Goal: Information Seeking & Learning: Check status

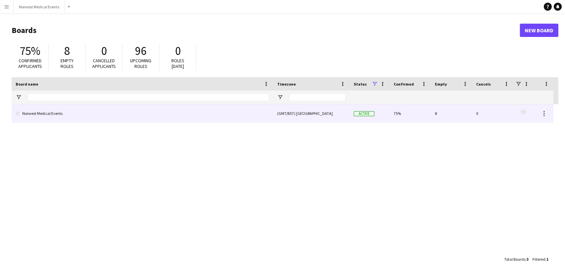
click at [99, 113] on link "Norwest Medical Events" at bounding box center [143, 113] width 254 height 19
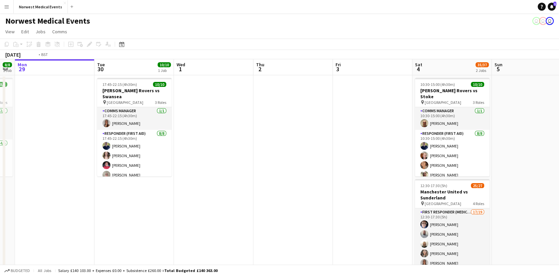
drag, startPoint x: 356, startPoint y: 139, endPoint x: 140, endPoint y: 134, distance: 216.1
click at [115, 150] on app-calendar-viewport "Fri 26 Sat 27 8/8 1 Job Sun 28 8/8 1 Job Mon 29 Tue 30 10/10 1 Job Wed 1 Thu 2 …" at bounding box center [279, 190] width 559 height 262
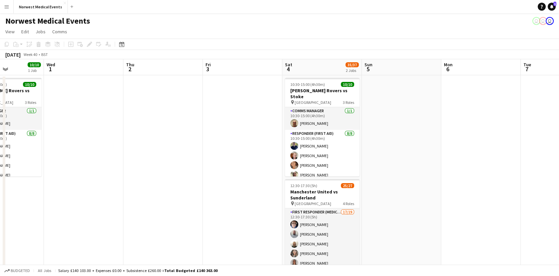
drag, startPoint x: 391, startPoint y: 132, endPoint x: 168, endPoint y: 146, distance: 223.8
click at [61, 152] on app-calendar-viewport "Sun 28 8/8 1 Job Mon 29 Tue 30 10/10 1 Job Wed 1 Thu 2 Fri 3 Sat 4 35/37 2 Jobs…" at bounding box center [279, 190] width 559 height 262
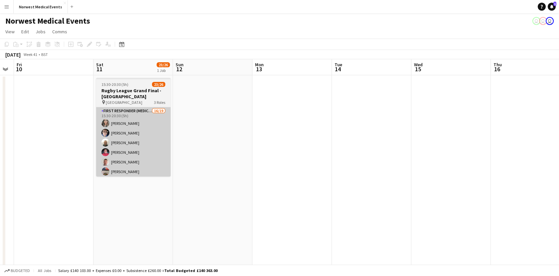
drag, startPoint x: 414, startPoint y: 155, endPoint x: 164, endPoint y: 160, distance: 249.3
click at [107, 160] on app-calendar-viewport "Tue 7 Wed 8 Thu 9 Fri 10 Sat 11 23/26 1 Job Sun 12 Mon 13 Tue 14 Wed 15 Thu 16 …" at bounding box center [279, 190] width 559 height 262
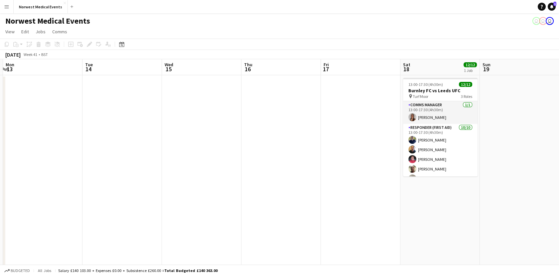
drag, startPoint x: 391, startPoint y: 134, endPoint x: 190, endPoint y: 160, distance: 203.3
click at [140, 165] on app-calendar-viewport "Thu 9 Fri 10 Sat 11 23/26 1 Job Sun 12 Mon 13 Tue 14 Wed 15 Thu 16 Fri 17 Sat 1…" at bounding box center [279, 190] width 559 height 262
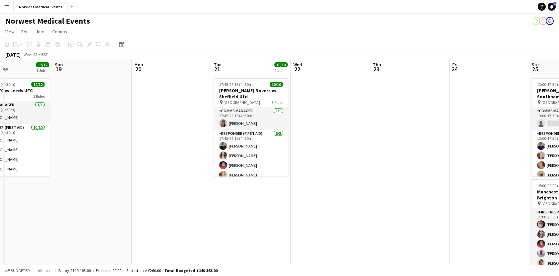
scroll to position [0, 202]
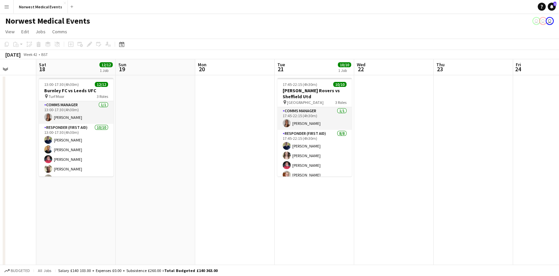
drag, startPoint x: 420, startPoint y: 204, endPoint x: 118, endPoint y: 198, distance: 301.9
click at [86, 205] on app-calendar-viewport "Wed 15 Thu 16 Fri 17 Sat 18 12/12 1 Job Sun 19 Mon 20 Tue 21 10/10 1 Job Wed 22…" at bounding box center [279, 190] width 559 height 262
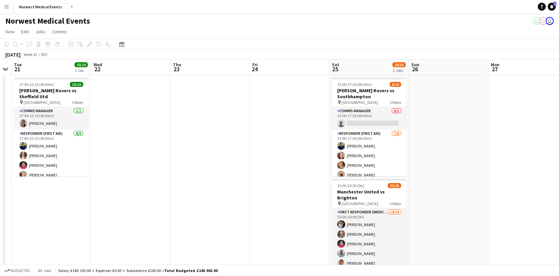
scroll to position [0, 316]
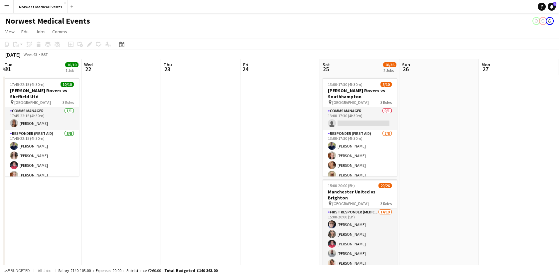
drag, startPoint x: 391, startPoint y: 157, endPoint x: 246, endPoint y: 157, distance: 145.8
click at [246, 157] on app-calendar-viewport "Fri 17 Sat 18 12/12 1 Job Sun 19 Mon 20 Tue 21 10/10 1 Job Wed 22 Thu 23 Fri 24…" at bounding box center [279, 190] width 559 height 262
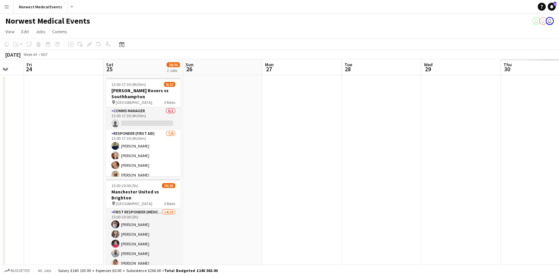
scroll to position [0, 325]
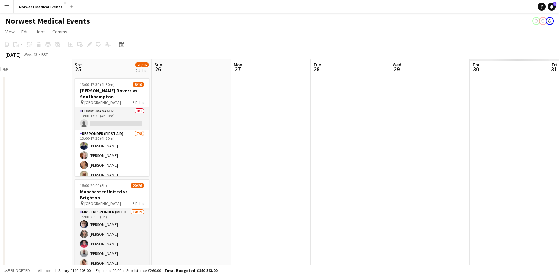
drag, startPoint x: 533, startPoint y: 146, endPoint x: 126, endPoint y: 187, distance: 409.0
click at [126, 187] on app-calendar-viewport "Mon 20 Tue 21 10/10 1 Job Wed 22 Thu 23 Fri 24 Sat 25 28/36 2 Jobs Sun 26 Mon 2…" at bounding box center [279, 190] width 559 height 262
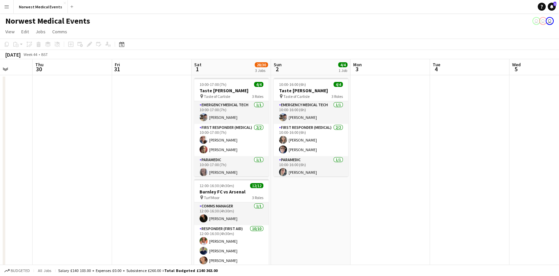
scroll to position [0, 287]
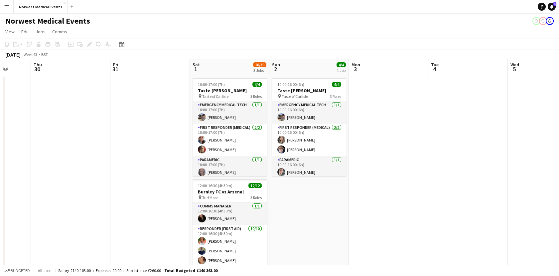
drag, startPoint x: 422, startPoint y: 169, endPoint x: 143, endPoint y: 177, distance: 279.7
click at [143, 177] on app-calendar-viewport "Sun 26 Mon 27 Tue 28 Wed 29 Thu 30 Fri 31 Sat 1 28/30 3 Jobs Sun 2 4/4 1 Job Mo…" at bounding box center [279, 240] width 559 height 363
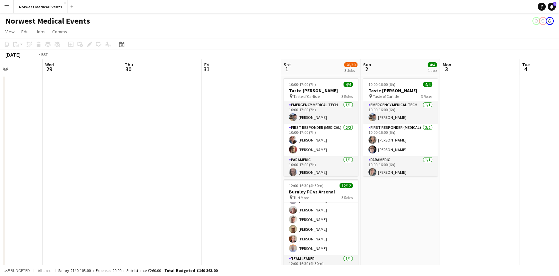
scroll to position [0, 184]
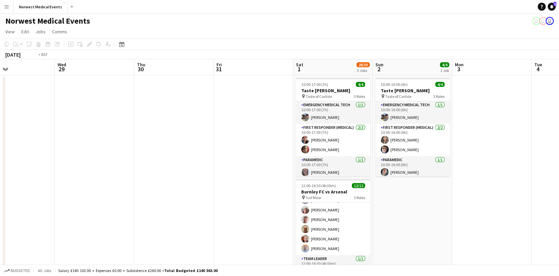
drag, startPoint x: 466, startPoint y: 167, endPoint x: 11, endPoint y: 206, distance: 456.3
click at [0, 209] on html "Menu Boards Boards Boards All jobs Status Workforce Workforce My Workforce Recr…" at bounding box center [279, 217] width 559 height 434
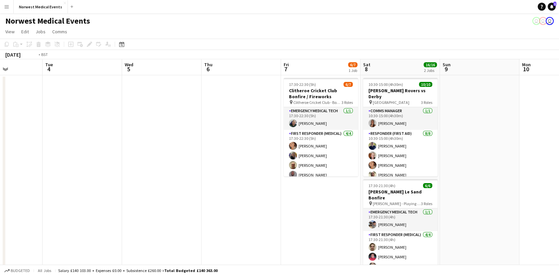
drag, startPoint x: 425, startPoint y: 138, endPoint x: 559, endPoint y: 139, distance: 134.1
click at [559, 139] on app-calendar-viewport "Sun 2 4/4 1 Job Mon 3 Tue 4 Wed 5 Thu 6 Fri 7 6/7 1 Job Sat 8 16/16 2 Jobs Sun …" at bounding box center [279, 240] width 559 height 363
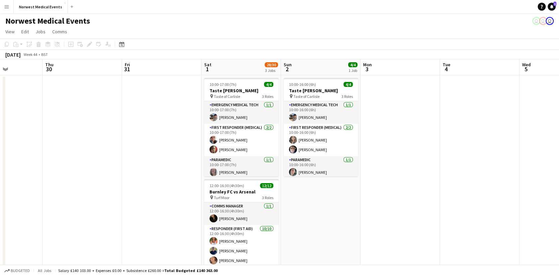
scroll to position [0, 141]
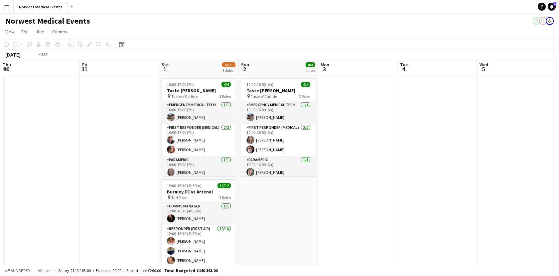
drag, startPoint x: 118, startPoint y: 154, endPoint x: 600, endPoint y: 177, distance: 482.2
click at [559, 177] on html "Menu Boards Boards Boards All jobs Status Workforce Workforce My Workforce Recr…" at bounding box center [279, 217] width 559 height 434
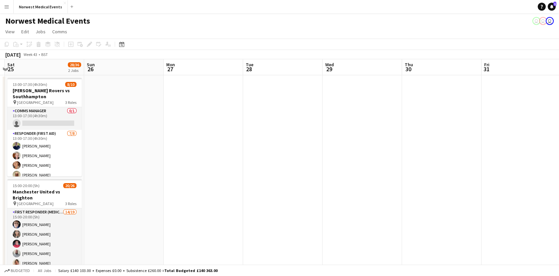
drag, startPoint x: 260, startPoint y: 163, endPoint x: 119, endPoint y: 164, distance: 140.8
click at [517, 163] on app-calendar-viewport "Thu 23 Fri 24 Sat 25 28/36 2 Jobs Sun 26 Mon 27 Tue 28 Wed 29 Thu 30 Fri 31 Sat…" at bounding box center [279, 240] width 559 height 363
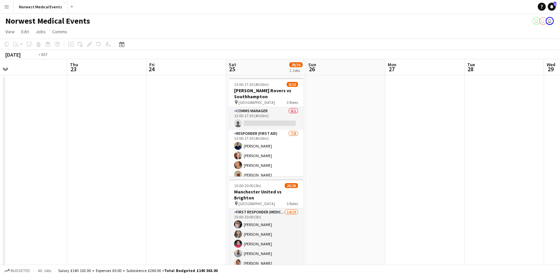
click at [412, 166] on app-calendar-viewport "Mon 20 Tue 21 10/10 1 Job Wed 22 Thu 23 Fri 24 Sat 25 28/36 2 Jobs Sun 26 Mon 2…" at bounding box center [279, 240] width 559 height 363
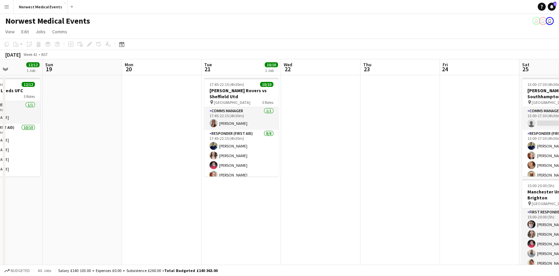
drag, startPoint x: 5, startPoint y: 168, endPoint x: 249, endPoint y: 171, distance: 244.0
click at [309, 168] on app-calendar-viewport "Thu 16 Fri 17 Sat 18 12/12 1 Job Sun 19 Mon 20 Tue 21 10/10 1 Job Wed 22 Thu 23…" at bounding box center [279, 240] width 559 height 363
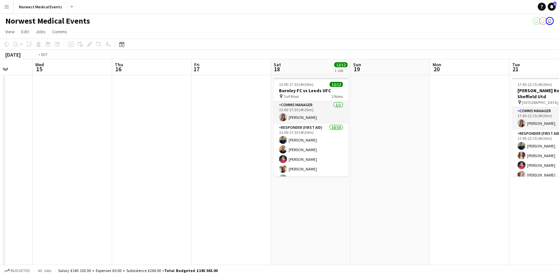
drag, startPoint x: 62, startPoint y: 182, endPoint x: 332, endPoint y: 182, distance: 270.6
click at [333, 182] on app-calendar-viewport "Sun 12 Mon 13 Tue 14 Wed 15 Thu 16 Fri 17 Sat 18 12/12 1 Job Sun 19 Mon 20 Tue …" at bounding box center [279, 240] width 559 height 363
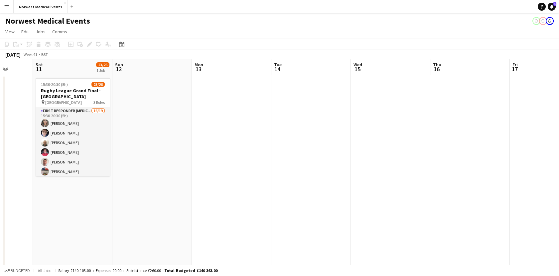
drag, startPoint x: 113, startPoint y: 178, endPoint x: 89, endPoint y: 164, distance: 28.4
click at [215, 164] on app-calendar-viewport "Wed 8 Thu 9 Fri 10 Sat 11 23/26 1 Job Sun 12 Mon 13 Tue 14 Wed 15 Thu 16 Fri 17…" at bounding box center [279, 240] width 559 height 363
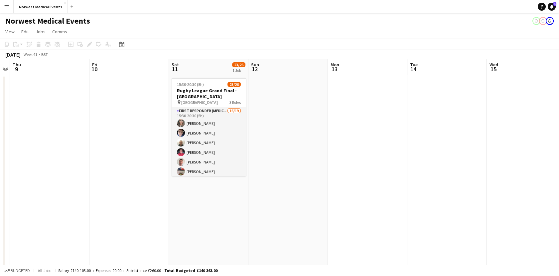
click at [327, 138] on app-calendar-viewport "Tue 7 Wed 8 Thu 9 Fri 10 Sat 11 23/26 1 Job Sun 12 Mon 13 Tue 14 Wed 15 Thu 16 …" at bounding box center [279, 240] width 559 height 363
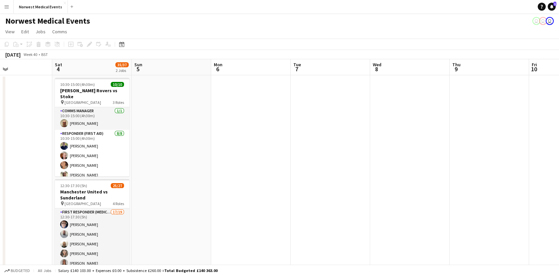
drag, startPoint x: 239, startPoint y: 133, endPoint x: 271, endPoint y: 133, distance: 32.6
click at [265, 133] on app-calendar-viewport "Wed 1 Thu 2 Fri 3 Sat 4 35/37 2 Jobs Sun 5 Mon 6 Tue 7 Wed 8 Thu 9 Fri 10 Sat 1…" at bounding box center [279, 240] width 559 height 363
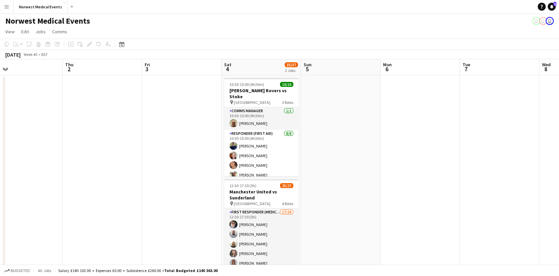
drag, startPoint x: 85, startPoint y: 133, endPoint x: 306, endPoint y: 132, distance: 221.7
click at [205, 131] on app-calendar-viewport "Sat 27 8/8 1 Job Sun 28 8/8 1 Job Mon 29 Tue 30 10/10 1 Job Wed 1 Thu 2 Fri 3 S…" at bounding box center [279, 240] width 559 height 363
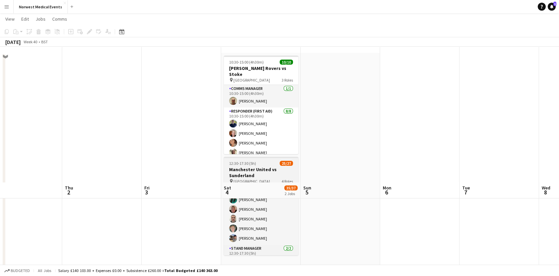
scroll to position [0, 0]
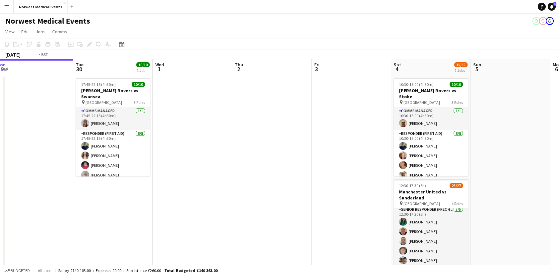
drag, startPoint x: 124, startPoint y: 171, endPoint x: 583, endPoint y: 176, distance: 458.6
click at [559, 176] on html "Menu Boards Boards Boards All jobs Status Workforce Workforce My Workforce Recr…" at bounding box center [279, 217] width 559 height 434
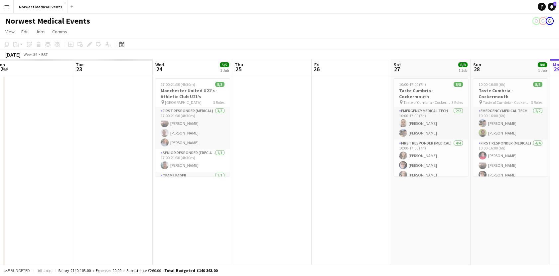
drag, startPoint x: 112, startPoint y: 183, endPoint x: 516, endPoint y: 183, distance: 404.0
click at [518, 183] on app-calendar-viewport "Sat 20 Sun 21 Mon 22 Tue 23 Wed 24 5/5 1 Job Thu 25 Fri 26 Sat 27 8/8 1 Job Sun…" at bounding box center [279, 240] width 559 height 363
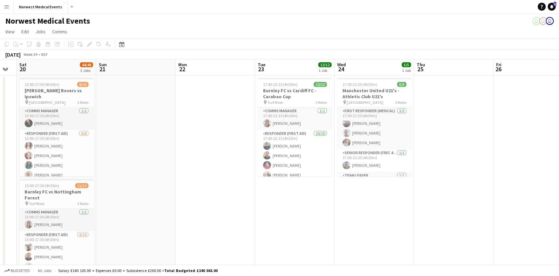
scroll to position [0, 138]
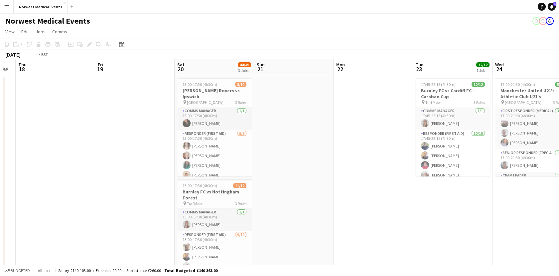
drag, startPoint x: 53, startPoint y: 185, endPoint x: 620, endPoint y: 185, distance: 567.1
click at [559, 185] on html "Menu Boards Boards Boards All jobs Status Workforce Workforce My Workforce Recr…" at bounding box center [279, 217] width 559 height 434
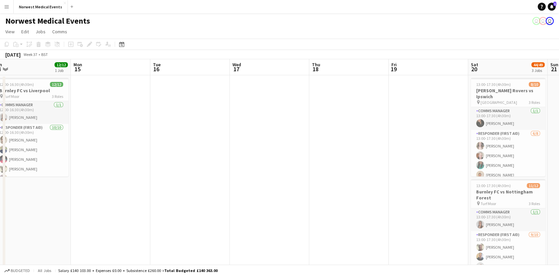
drag, startPoint x: 297, startPoint y: 169, endPoint x: 511, endPoint y: 169, distance: 214.3
click at [511, 169] on app-calendar-viewport "Fri 12 Sat 13 Sun 14 12/12 1 Job Mon 15 Tue 16 Wed 17 Thu 18 Fri 19 Sat 20 44/4…" at bounding box center [279, 240] width 559 height 363
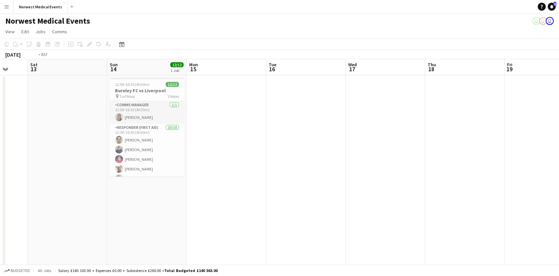
drag, startPoint x: 147, startPoint y: 169, endPoint x: 596, endPoint y: 139, distance: 449.7
click at [559, 139] on html "Menu Boards Boards Boards All jobs Status Workforce Workforce My Workforce Recr…" at bounding box center [279, 217] width 559 height 434
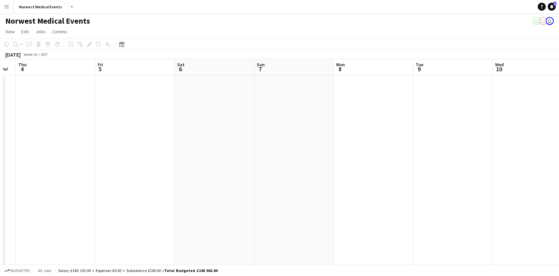
drag, startPoint x: 167, startPoint y: 138, endPoint x: 543, endPoint y: 116, distance: 377.4
click at [543, 116] on app-calendar-viewport "Tue 2 Wed 3 Thu 4 Fri 5 Sat 6 Sun 7 Mon 8 Tue 9 Wed 10 Thu 11 Fri 12 Sat 13 Sun…" at bounding box center [279, 240] width 559 height 363
drag, startPoint x: 212, startPoint y: 134, endPoint x: 72, endPoint y: 134, distance: 140.1
click at [72, 134] on app-calendar-viewport "Sun 31 Mon 1 Tue 2 Wed 3 Thu 4 Fri 5 Sat 6 Sun 7 Mon 8 Tue 9 Wed 10 Thu 11 Fri …" at bounding box center [279, 240] width 559 height 363
drag, startPoint x: 330, startPoint y: 142, endPoint x: -2, endPoint y: 150, distance: 332.2
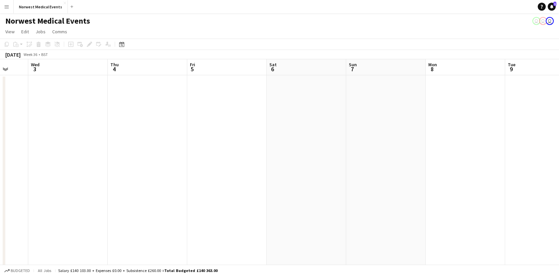
click at [0, 150] on html "Menu Boards Boards Boards All jobs Status Workforce Workforce My Workforce Recr…" at bounding box center [279, 217] width 559 height 434
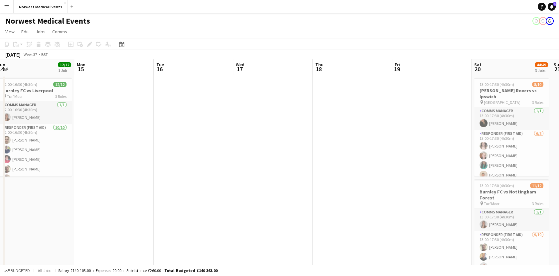
drag, startPoint x: 506, startPoint y: 158, endPoint x: 455, endPoint y: 173, distance: 53.0
click at [11, 169] on app-calendar-viewport "Wed 10 Thu 11 Fri 12 Sat 13 Sun 14 12/12 1 Job Mon 15 Tue 16 Wed 17 Thu 18 Fri …" at bounding box center [279, 240] width 559 height 363
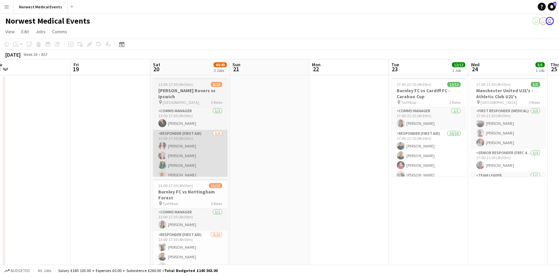
drag, startPoint x: 421, startPoint y: 187, endPoint x: 149, endPoint y: 172, distance: 272.3
click at [106, 181] on app-calendar-viewport "Mon 15 Tue 16 Wed 17 Thu 18 Fri 19 Sat 20 44/49 3 Jobs Sun 21 Mon 22 Tue 23 12/…" at bounding box center [279, 240] width 559 height 363
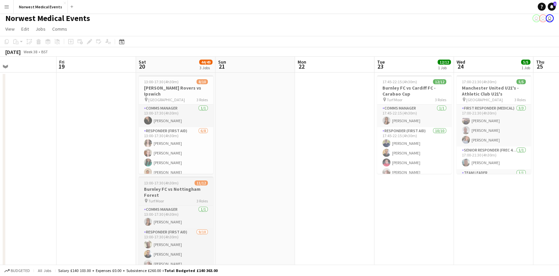
scroll to position [0, 0]
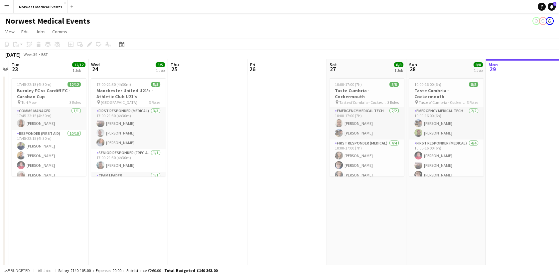
drag, startPoint x: 502, startPoint y: 202, endPoint x: 149, endPoint y: 202, distance: 352.4
click at [149, 202] on app-calendar-viewport "Fri 19 Sat 20 44/49 3 Jobs Sun 21 Mon 22 Tue 23 12/12 1 Job Wed 24 5/5 1 Job Th…" at bounding box center [279, 240] width 559 height 363
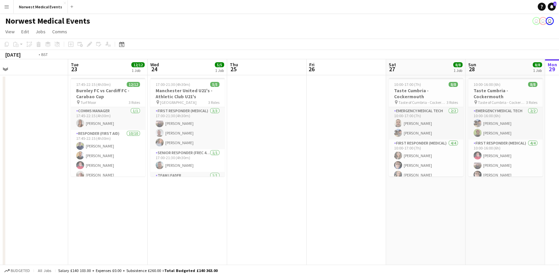
scroll to position [0, 141]
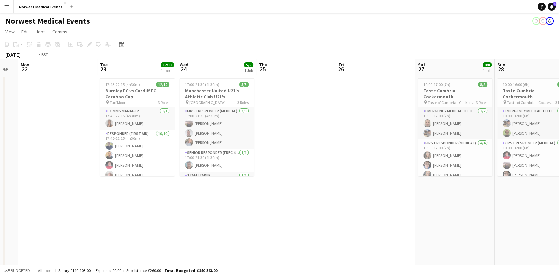
drag, startPoint x: 463, startPoint y: 207, endPoint x: 635, endPoint y: 171, distance: 175.7
click at [559, 171] on html "Menu Boards Boards Boards All jobs Status Workforce Workforce My Workforce Recr…" at bounding box center [279, 217] width 559 height 434
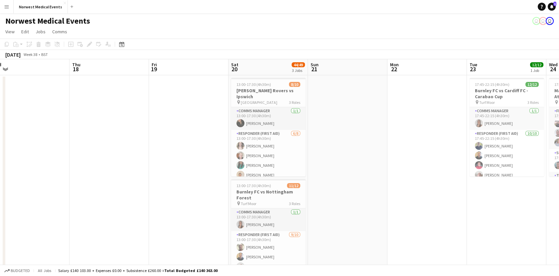
scroll to position [0, 210]
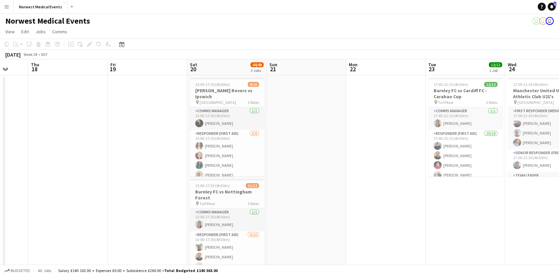
drag, startPoint x: 91, startPoint y: 218, endPoint x: 419, endPoint y: 218, distance: 328.5
click at [419, 218] on app-calendar-viewport "Mon 15 Tue 16 Wed 17 Thu 18 Fri 19 Sat 20 44/49 3 Jobs Sun 21 Mon 22 Tue 23 12/…" at bounding box center [279, 240] width 559 height 363
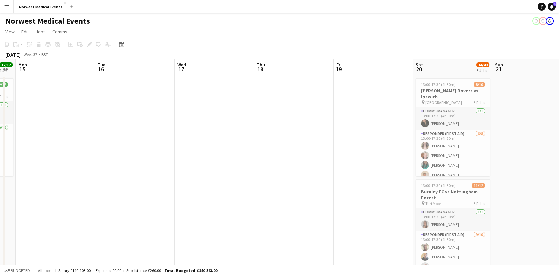
drag
click at [401, 181] on app-calendar-viewport "Fri 12 Sat 13 Sun 14 12/12 1 Job Mon 15 Tue 16 Wed 17 Thu 18 Fri 19 Sat 20 44/4…" at bounding box center [279, 240] width 559 height 363
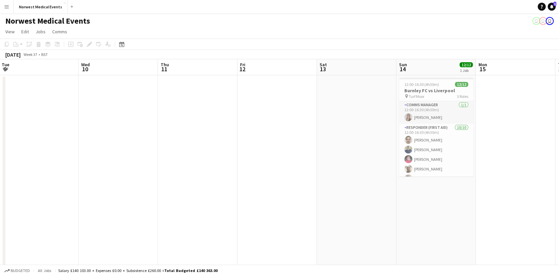
click at [476, 173] on app-calendar-viewport "Sun 7 Mon 8 Tue 9 Wed 10 Thu 11 Fri 12 Sat 13 Sun 14 12/12 1 Job Mon 15 Tue 16 …" at bounding box center [279, 240] width 559 height 363
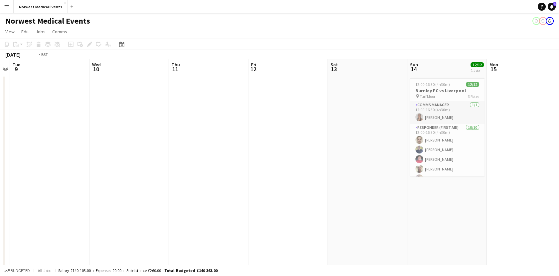
click at [370, 175] on app-calendar-viewport "Sun 7 Mon 8 Tue 9 Wed 10 Thu 11 Fri 12 Sat 13 Sun 14 12/12 1 Job Mon 15 Tue 16 …" at bounding box center [279, 240] width 559 height 363
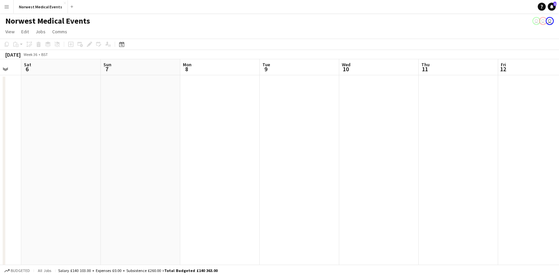
click at [383, 180] on app-calendar-viewport "Thu 4 Fri 5 Sat 6 Sun 7 Mon 8 Tue 9 Wed 10 Thu 11 Fri 12 Sat 13 Sun 14 12/12 1 …" at bounding box center [279, 240] width 559 height 363
click at [427, 162] on app-calendar-viewport "Fri 29 2/2 1 Job Sat 30 34/36 2 Jobs Sun 31 Mon 1 Tue 2 Wed 3 Thu 4 Fri 5 Sat 6…" at bounding box center [279, 240] width 559 height 363
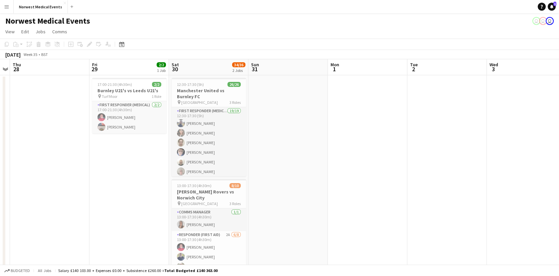
scroll to position [0, 211]
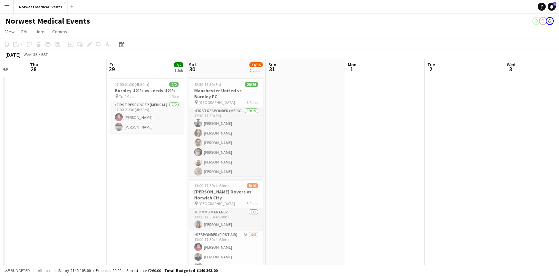
click at [422, 156] on app-calendar-viewport "Mon 25 Tue 26 12/12 1 Job Wed 27 Thu 28 Fri 29 2/2 1 Job Sat 30 34/36 2 Jobs Su…" at bounding box center [279, 240] width 559 height 363
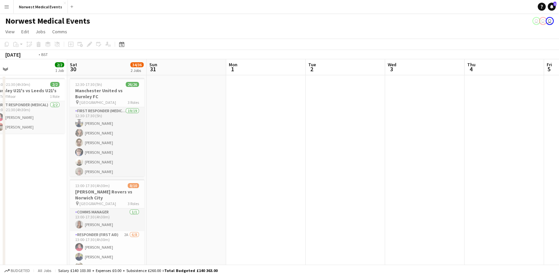
click at [13, 189] on app-calendar-viewport "Mon 25 Tue 26 12/12 1 Job Wed 27 Thu 28 Fri 29 2/2 1 Job Sat 30 34/36 2 Jobs Su…" at bounding box center [279, 240] width 559 height 363
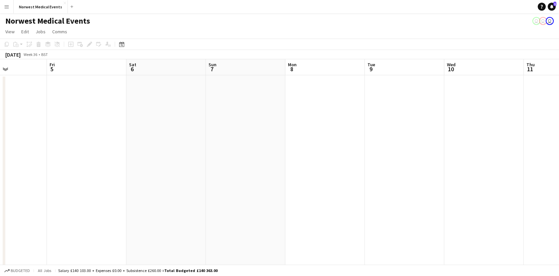
click at [0, 189] on html "Menu Boards Boards Boards All jobs Status Workforce Workforce My Workforce Recr…" at bounding box center [279, 217] width 559 height 434
click at [33, 182] on app-calendar-viewport "Mon 1 Tue 2 Wed 3 Thu 4 Fri 5 Sat 6 Sun 7 Mon 8 Tue 9 Wed 10 Thu 11 Fri 12 Sat …" at bounding box center [279, 240] width 559 height 363
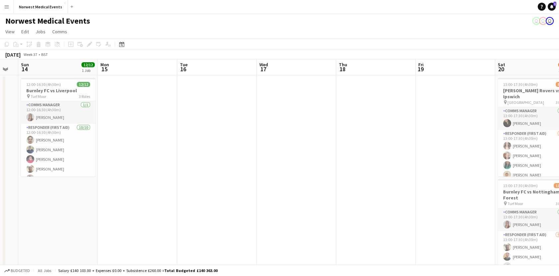
click at [22, 190] on app-calendar-viewport "Thu 11 Fri 12 Sat 13 Sun 14 12/12 1 Job Mon 15 Tue 16 Wed 17 Thu 18 Fri 19 Sat …" at bounding box center [279, 240] width 559 height 363
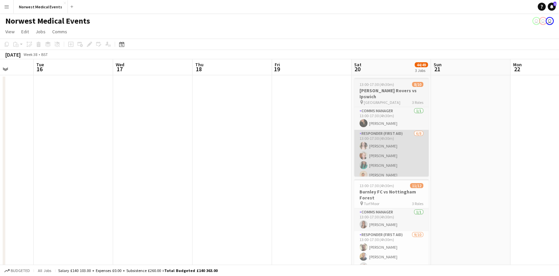
click at [24, 150] on app-calendar-viewport "Sat 13 Sun 14 12/12 1 Job Mon 15 Tue 16 Wed 17 Thu 18 Fri 19 Sat 20 44/49 3 Job…" at bounding box center [279, 240] width 559 height 363
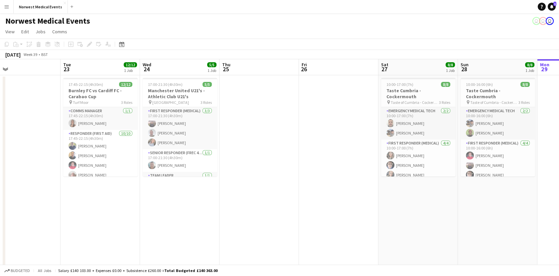
scroll to position [0, 268]
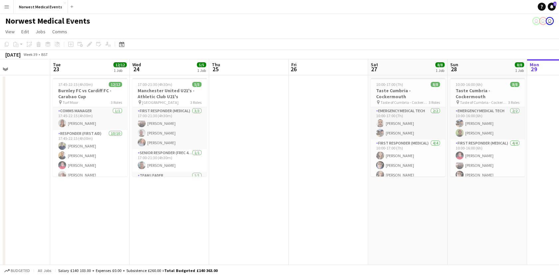
click at [212, 205] on app-calendar-viewport "Fri 19 Sat 20 44/49 3 Jobs Sun 21 Mon 22 Tue 23 12/12 1 Job Wed 24 5/5 1 Job Th…" at bounding box center [279, 240] width 559 height 363
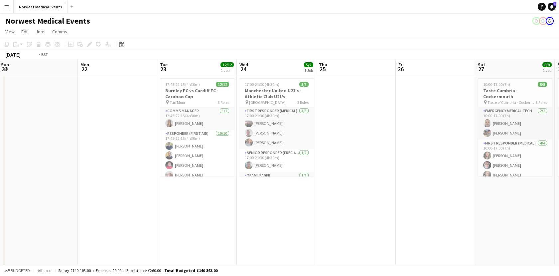
click at [543, 196] on app-calendar-viewport "Fri 19 Sat 20 44/49 3 Jobs Sun 21 Mon 22 Tue 23 12/12 1 Job Wed 24 5/5 1 Job Th…" at bounding box center [279, 240] width 559 height 363
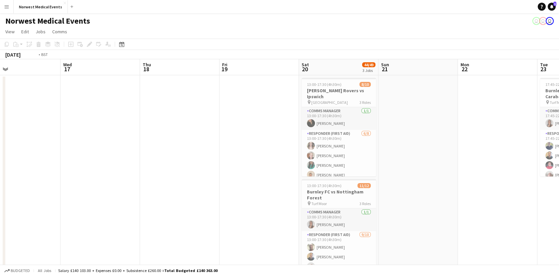
click at [481, 174] on app-calendar-viewport "Sun 14 12/12 1 Job Mon 15 Tue 16 Wed 17 Thu 18 Fri 19 Sat 20 44/49 3 Jobs Sun 2…" at bounding box center [279, 240] width 559 height 363
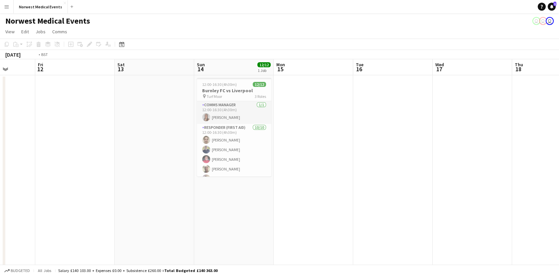
click at [559, 152] on html "Menu Boards Boards Boards All jobs Status Workforce Workforce My Workforce Recr…" at bounding box center [279, 217] width 559 height 434
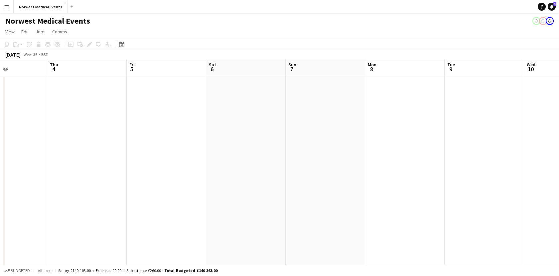
click at [495, 142] on app-calendar-viewport "Mon 1 Tue 2 Wed 3 Thu 4 Fri 5 Sat 6 Sun 7 Mon 8 Tue 9 Wed 10 Thu 11 Fri 12 Sat …" at bounding box center [279, 240] width 559 height 363
click at [518, 120] on app-calendar-viewport "Fri 29 2/2 1 Job Sat 30 34/36 2 Jobs Sun 31 Mon 1 Tue 2 Wed 3 Thu 4 Fri 5 Sat 6…" at bounding box center [279, 240] width 559 height 363
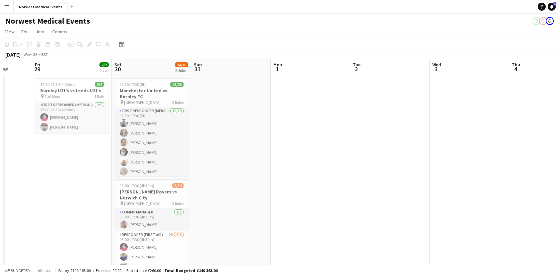
scroll to position [0, 206]
click at [348, 108] on app-calendar-viewport "Tue 26 12/12 1 Job Wed 27 Thu 28 Fri 29 2/2 1 Job Sat 30 34/36 2 Jobs Sun 31 Mo…" at bounding box center [279, 240] width 559 height 363
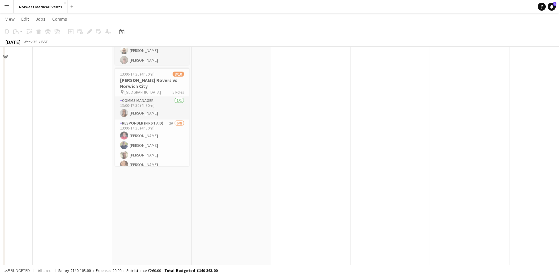
scroll to position [0, 0]
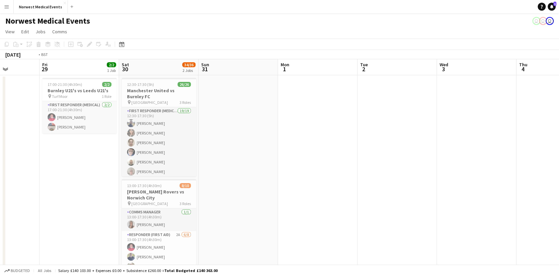
click at [32, 159] on app-calendar-viewport "Tue 26 12/12 1 Job Wed 27 Thu 28 Fri 29 2/2 1 Job Sat 30 34/36 2 Jobs Sun 31 Mo…" at bounding box center [279, 240] width 559 height 363
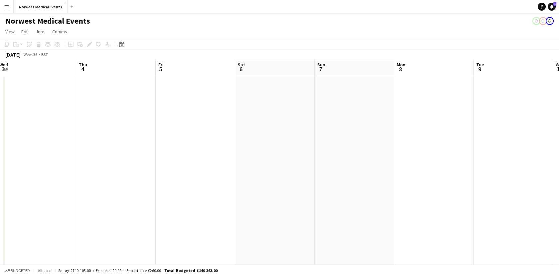
scroll to position [0, 186]
click at [58, 177] on app-calendar-viewport "Sat 30 34/36 2 Jobs Sun 31 Mon 1 Tue 2 Wed 3 Thu 4 Fri 5 Sat 6 Sun 7 Mon 8 Tue …" at bounding box center [279, 240] width 559 height 363
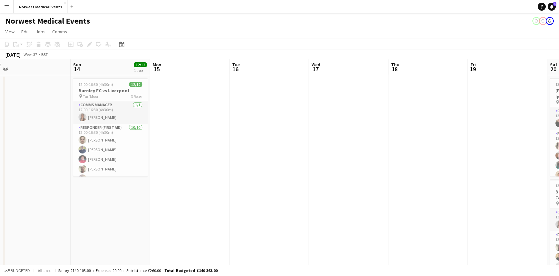
click at [56, 225] on app-calendar-viewport "Wed 10 Thu 11 Fri 12 Sat 13 Sun 14 12/12 1 Job Mon 15 Tue 16 Wed 17 Thu 18 Fri …" at bounding box center [279, 240] width 559 height 363
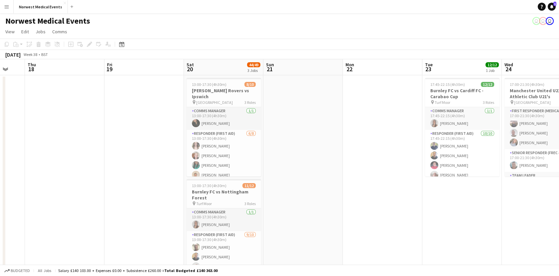
click at [7, 211] on app-calendar-viewport "Mon 15 Tue 16 Wed 17 Thu 18 Fri 19 Sat 20 44/49 3 Jobs Sun 21 Mon 22 Tue 23 12/…" at bounding box center [279, 240] width 559 height 363
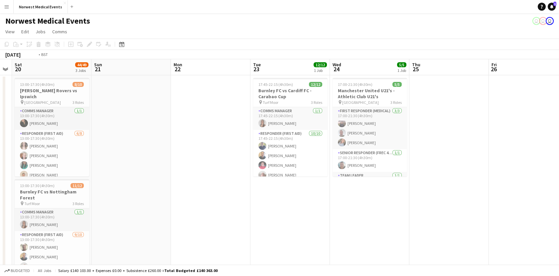
scroll to position [0, 290]
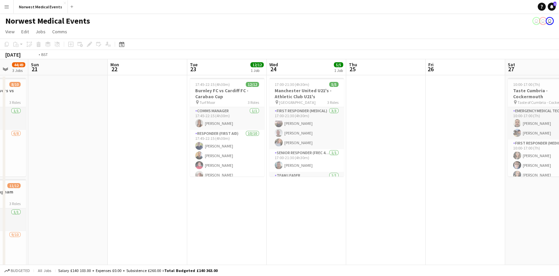
click at [74, 201] on app-calendar-viewport "Wed 17 Thu 18 Fri 19 Sat 20 44/49 3 Jobs Sun 21 Mon 22 Tue 23 12/12 1 Job Wed 2…" at bounding box center [279, 240] width 559 height 363
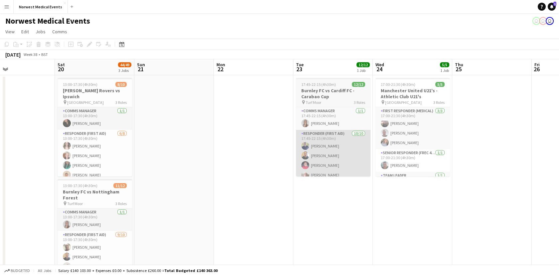
click at [462, 155] on app-calendar-viewport "Wed 17 Thu 18 Fri 19 Sat 20 44/49 3 Jobs Sun 21 Mon 22 Tue 23 12/12 1 Job Wed 2…" at bounding box center [279, 240] width 559 height 363
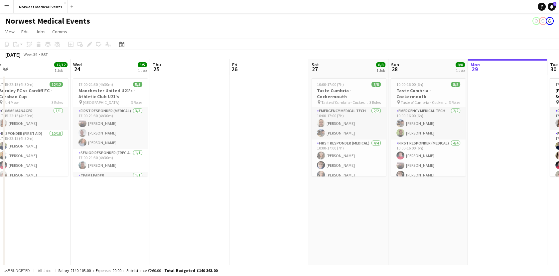
scroll to position [0, 272]
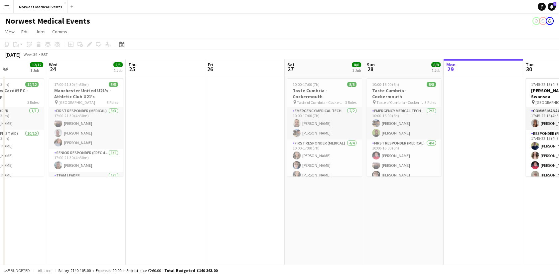
click at [118, 181] on app-calendar-viewport "Sat 20 44/49 3 Jobs Sun 21 Mon 22 Tue 23 12/12 1 Job Wed 24 5/5 1 Job Thu 25 Fr…" at bounding box center [279, 240] width 559 height 363
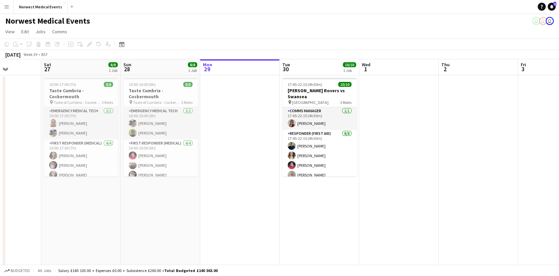
scroll to position [0, 308]
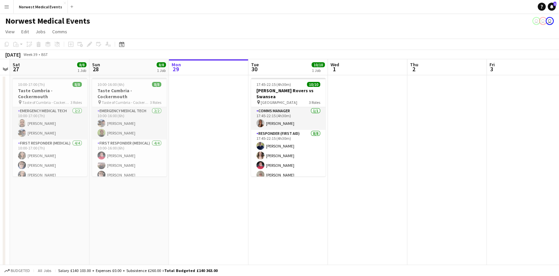
click at [222, 161] on app-calendar-viewport "Tue 23 12/12 1 Job Wed 24 5/5 1 Job Thu 25 Fri 26 Sat 27 8/8 1 Job Sun 28 8/8 1…" at bounding box center [279, 240] width 559 height 363
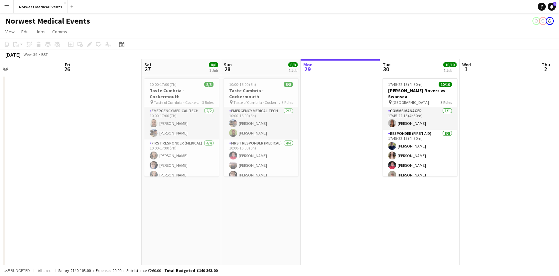
drag, startPoint x: 101, startPoint y: 214, endPoint x: 470, endPoint y: 215, distance: 369.1
click at [468, 215] on app-calendar-viewport "Tue 23 12/12 1 Job Wed 24 5/5 1 Job Thu 25 Fri 26 Sat 27 8/8 1 Job Sun 28 8/8 1…" at bounding box center [279, 240] width 559 height 363
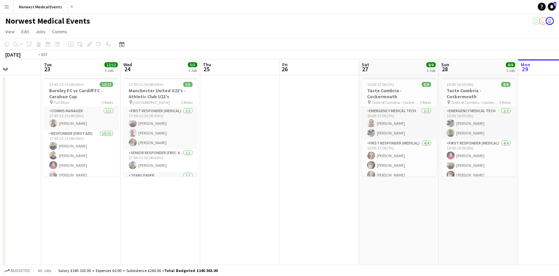
drag, startPoint x: 117, startPoint y: 201, endPoint x: 437, endPoint y: 226, distance: 320.5
click at [437, 226] on app-calendar-viewport "Sat 20 44/49 3 Jobs Sun 21 Mon 22 Tue 23 12/12 1 Job Wed 24 5/5 1 Job Thu 25 Fr…" at bounding box center [279, 240] width 559 height 363
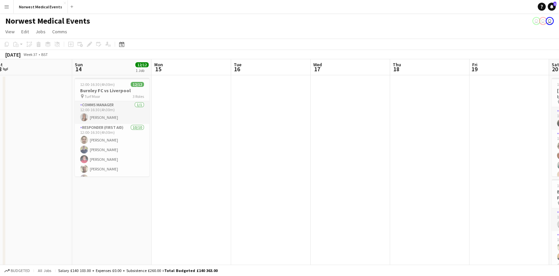
scroll to position [0, 151]
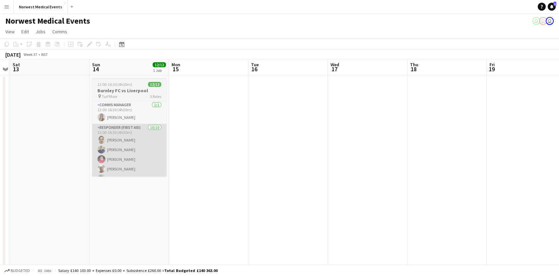
drag, startPoint x: 51, startPoint y: 156, endPoint x: 141, endPoint y: 149, distance: 90.4
click at [475, 185] on app-calendar-viewport "Thu 11 Fri 12 Sat 13 Sun 14 12/12 1 Job Mon 15 Tue 16 Wed 17 Thu 18 Fri 19 Sat …" at bounding box center [279, 240] width 559 height 363
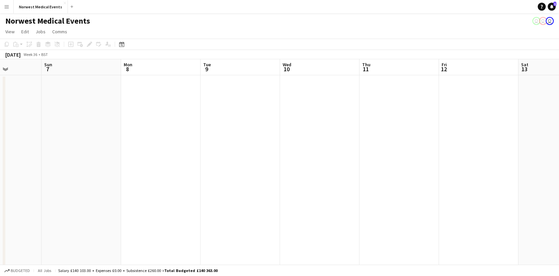
drag, startPoint x: 25, startPoint y: 128, endPoint x: 634, endPoint y: 129, distance: 608.4
click at [559, 129] on html "Menu Boards Boards Boards All jobs Status Workforce Workforce My Workforce Recr…" at bounding box center [279, 217] width 559 height 434
drag, startPoint x: 119, startPoint y: 160, endPoint x: 530, endPoint y: 161, distance: 410.4
click at [559, 162] on html "Menu Boards Boards Boards All jobs Status Workforce Workforce My Workforce Recr…" at bounding box center [279, 217] width 559 height 434
drag, startPoint x: 146, startPoint y: 164, endPoint x: 512, endPoint y: 165, distance: 365.1
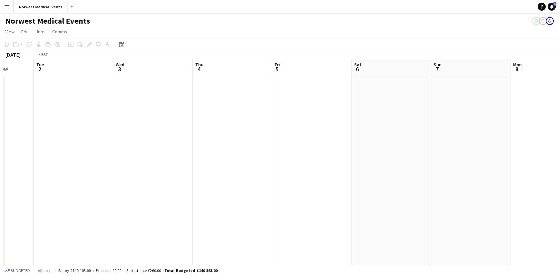
click at [515, 165] on app-calendar-viewport "Sat 30 34/36 2 Jobs Sun 31 Mon 1 Tue 2 Wed 3 Thu 4 Fri 5 Sat 6 Sun 7 Mon 8 Tue …" at bounding box center [279, 240] width 559 height 363
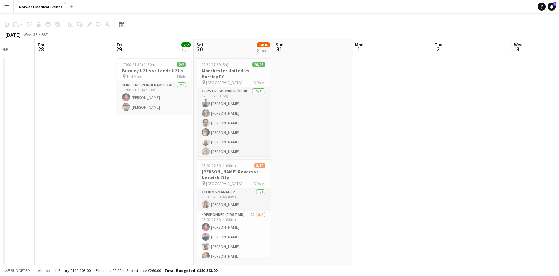
scroll to position [0, 0]
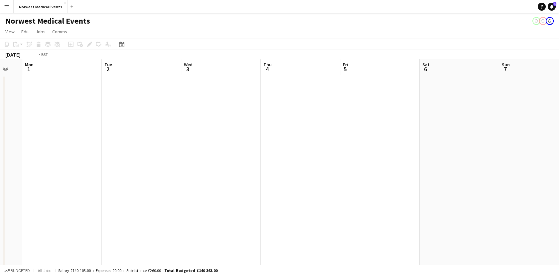
drag, startPoint x: 266, startPoint y: 141, endPoint x: 218, endPoint y: 159, distance: 51.8
click at [19, 174] on app-calendar-viewport "Thu 28 Fri 29 2/2 1 Job Sat 30 34/36 2 Jobs Sun 31 Mon 1 Tue 2 Wed 3 Thu 4 Fri …" at bounding box center [279, 240] width 559 height 363
drag, startPoint x: 247, startPoint y: 161, endPoint x: 87, endPoint y: 161, distance: 160.7
click at [87, 161] on app-calendar-viewport "Sat 30 34/36 2 Jobs Sun 31 Mon 1 Tue 2 Wed 3 Thu 4 Fri 5 Sat 6 Sun 7 Mon 8 Tue …" at bounding box center [279, 240] width 559 height 363
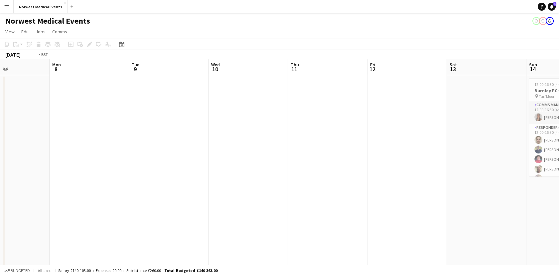
drag, startPoint x: 319, startPoint y: 204, endPoint x: 216, endPoint y: 200, distance: 103.2
click at [219, 201] on app-calendar-viewport "Thu 4 Fri 5 Sat 6 Sun 7 Mon 8 Tue 9 Wed 10 Thu 11 Fri 12 Sat 13 Sun 14 12/12 1 …" at bounding box center [279, 240] width 559 height 363
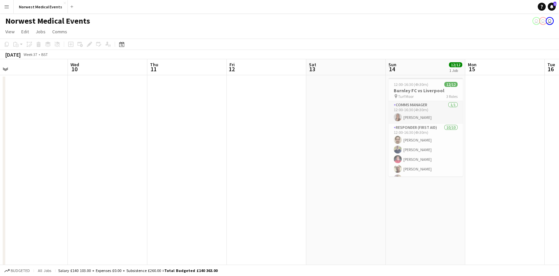
drag, startPoint x: 522, startPoint y: 228, endPoint x: 166, endPoint y: 219, distance: 355.9
click at [166, 219] on app-calendar-viewport "Sat 6 Sun 7 Mon 8 Tue 9 Wed 10 Thu 11 Fri 12 Sat 13 Sun 14 12/12 1 Job Mon 15 T…" at bounding box center [279, 240] width 559 height 363
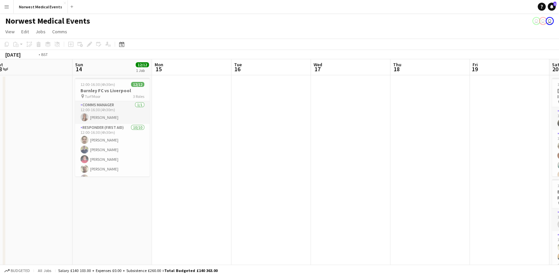
drag, startPoint x: 509, startPoint y: 188, endPoint x: 132, endPoint y: 181, distance: 376.5
click at [133, 182] on app-calendar-viewport "Wed 10 Thu 11 Fri 12 Sat 13 Sun 14 12/12 1 Job Mon 15 Tue 16 Wed 17 Thu 18 Fri …" at bounding box center [279, 240] width 559 height 363
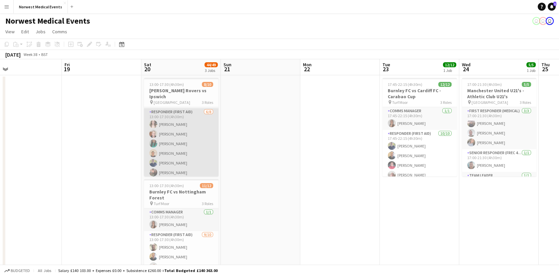
scroll to position [60, 0]
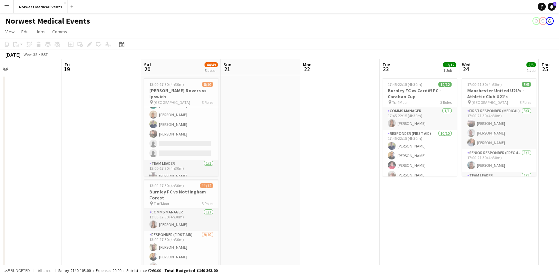
drag, startPoint x: 175, startPoint y: 124, endPoint x: 255, endPoint y: 121, distance: 79.9
click at [176, 124] on app-card-role "Responder (First Aid) 6/8 13:00-17:30 (4h30m) Rebecca Vose Doug Black Chloe Web…" at bounding box center [181, 115] width 75 height 90
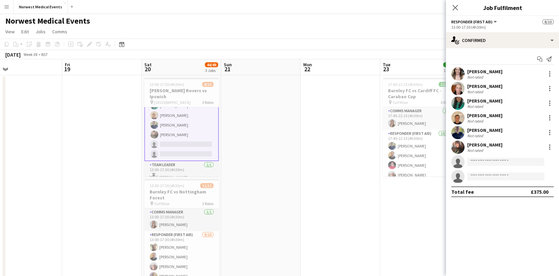
scroll to position [61, 0]
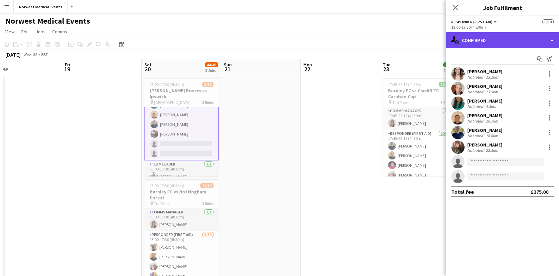
click at [487, 43] on div "single-neutral-actions-check-2 Confirmed" at bounding box center [502, 40] width 113 height 16
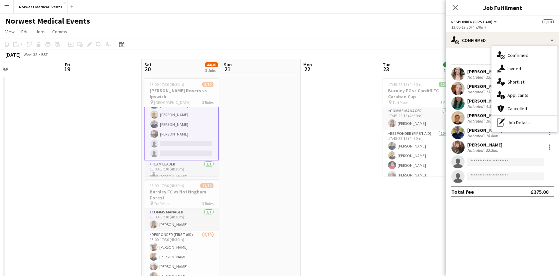
click at [513, 98] on div "single-neutral-actions-information Applicants" at bounding box center [525, 95] width 66 height 13
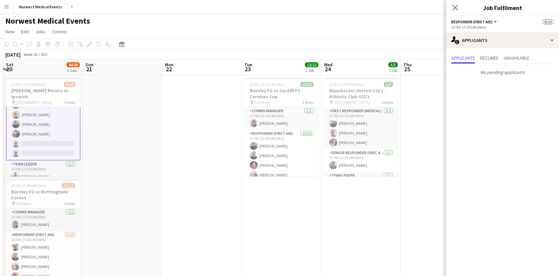
drag, startPoint x: 215, startPoint y: 172, endPoint x: 230, endPoint y: 172, distance: 14.6
click at [201, 172] on app-calendar-viewport "Wed 17 Thu 18 Fri 19 Sat 20 44/49 3 Jobs Sun 21 Mon 22 Tue 23 12/12 1 Job Wed 2…" at bounding box center [279, 240] width 559 height 363
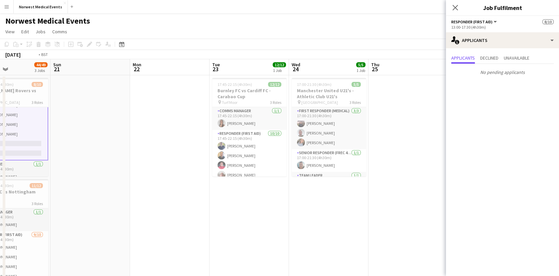
drag, startPoint x: 404, startPoint y: 185, endPoint x: 116, endPoint y: 199, distance: 288.6
click at [117, 199] on app-calendar-viewport "Wed 17 Thu 18 Fri 19 Sat 20 44/49 3 Jobs Sun 21 Mon 22 Tue 23 12/12 1 Job Wed 2…" at bounding box center [279, 240] width 559 height 363
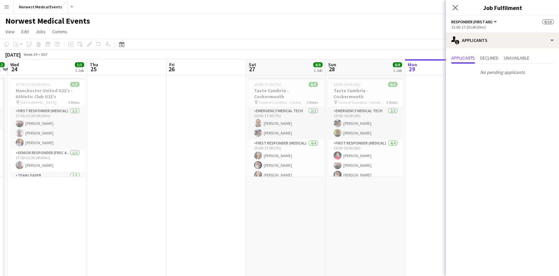
drag, startPoint x: 359, startPoint y: 208, endPoint x: 115, endPoint y: 177, distance: 245.6
click at [109, 177] on app-calendar-viewport "Sun 21 Mon 22 Tue 23 12/12 1 Job Wed 24 5/5 1 Job Thu 25 Fri 26 Sat 27 8/8 1 Jo…" at bounding box center [279, 240] width 559 height 363
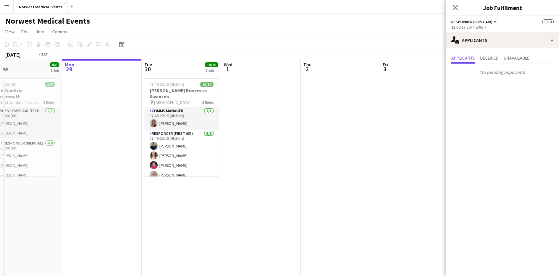
drag, startPoint x: 140, startPoint y: 186, endPoint x: 67, endPoint y: 177, distance: 73.1
click at [85, 178] on app-calendar-viewport "Wed 24 5/5 1 Job Thu 25 Fri 26 Sat 27 8/8 1 Job Sun 28 8/8 1 Job Mon 29 Tue 30 …" at bounding box center [279, 240] width 559 height 363
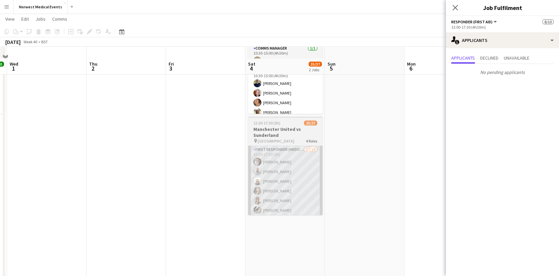
scroll to position [74, 0]
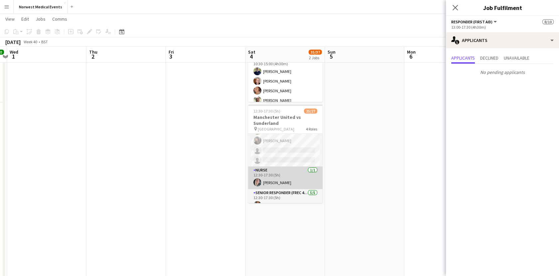
click at [291, 164] on app-card-role "First Responder (Medical) 17/19 12:30-17:30 (5h) Phil Brown Samuel Catterall Wi…" at bounding box center [285, 68] width 75 height 196
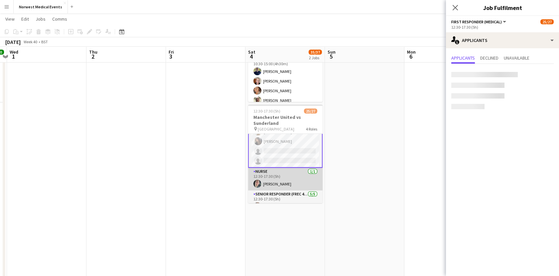
scroll to position [164, 0]
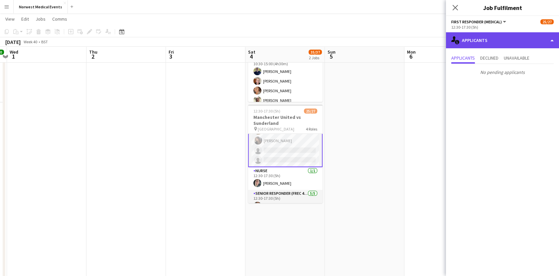
click at [514, 44] on div "single-neutral-actions-information Applicants" at bounding box center [502, 40] width 113 height 16
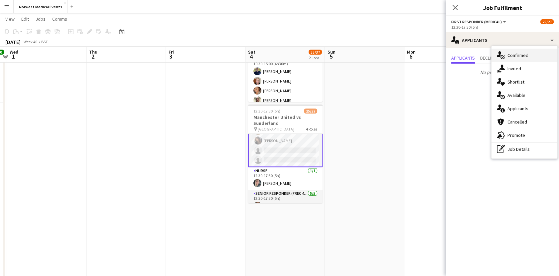
click at [517, 60] on div "single-neutral-actions-check-2 Confirmed" at bounding box center [525, 55] width 66 height 13
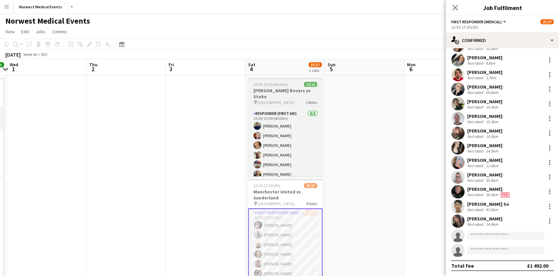
scroll to position [0, 0]
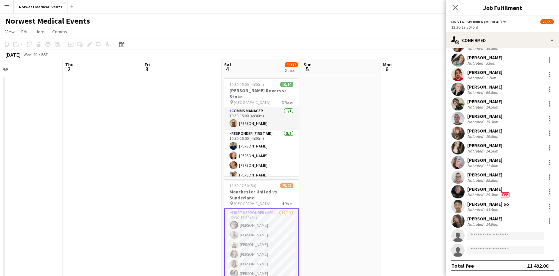
drag, startPoint x: 439, startPoint y: 182, endPoint x: 251, endPoint y: 184, distance: 188.0
click at [251, 183] on app-calendar-viewport "Sun 28 8/8 1 Job Mon 29 Tue 30 10/10 1 Job Wed 1 Thu 2 Fri 3 Sat 4 35/37 2 Jobs…" at bounding box center [279, 240] width 559 height 363
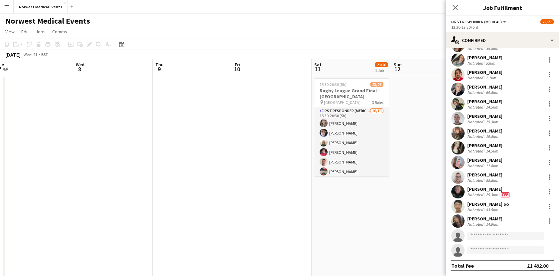
drag, startPoint x: 348, startPoint y: 162, endPoint x: 51, endPoint y: 176, distance: 297.5
click at [51, 176] on app-calendar-viewport "Sat 4 35/37 2 Jobs Sun 5 Mon 6 Tue 7 Wed 8 Thu 9 Fri 10 Sat 11 23/26 1 Job Sun …" at bounding box center [279, 240] width 559 height 363
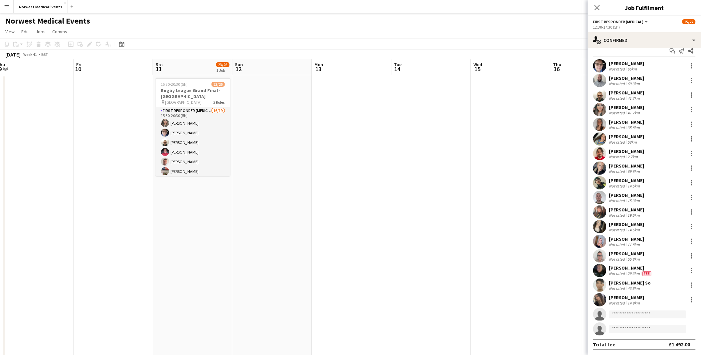
scroll to position [8, 0]
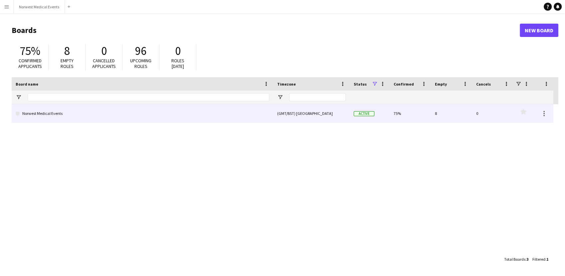
click at [211, 119] on link "Norwest Medical Events" at bounding box center [143, 113] width 254 height 19
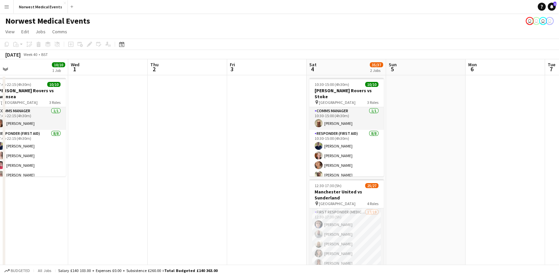
drag, startPoint x: 415, startPoint y: 203, endPoint x: 245, endPoint y: 197, distance: 170.5
click at [245, 197] on app-calendar-viewport "Fri 26 Sat 27 8/8 1 Job Sun 28 8/8 1 Job Mon 29 Tue 30 10/10 1 Job Wed 1 Thu 2 …" at bounding box center [279, 190] width 559 height 262
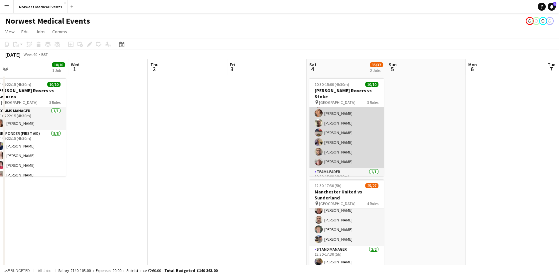
click at [363, 138] on app-card-role "Responder (First Aid) [DATE] 10:30-15:00 (4h30m) [PERSON_NAME] [PERSON_NAME] [P…" at bounding box center [347, 123] width 75 height 90
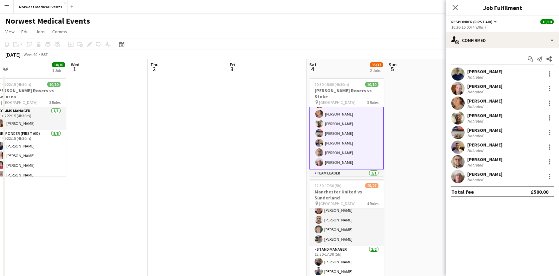
scroll to position [53, 0]
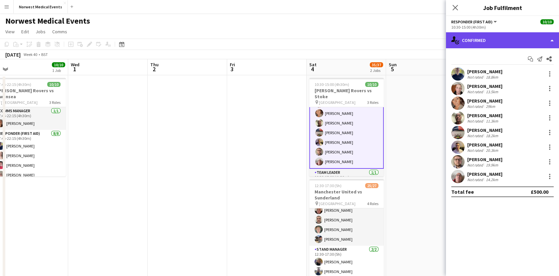
click at [524, 41] on div "single-neutral-actions-check-2 Confirmed" at bounding box center [502, 40] width 113 height 16
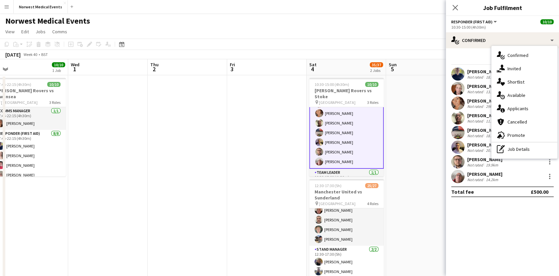
click at [413, 9] on app-navbar "Menu Boards Boards Boards All jobs Status Workforce Workforce My Workforce Recr…" at bounding box center [279, 6] width 559 height 13
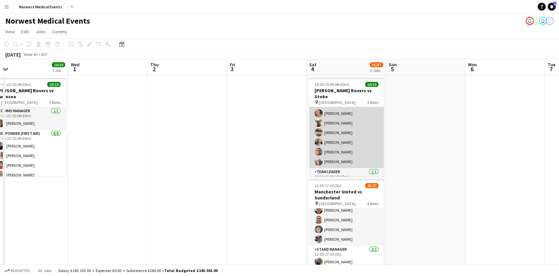
click at [338, 144] on app-card-role "Responder (First Aid) [DATE] 10:30-15:00 (4h30m) [PERSON_NAME] [PERSON_NAME] [P…" at bounding box center [347, 123] width 75 height 90
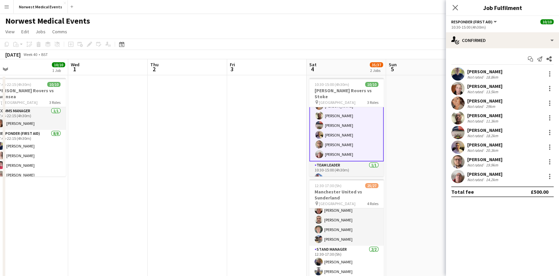
scroll to position [61, 0]
